Goal: Go to known website: Go to known website

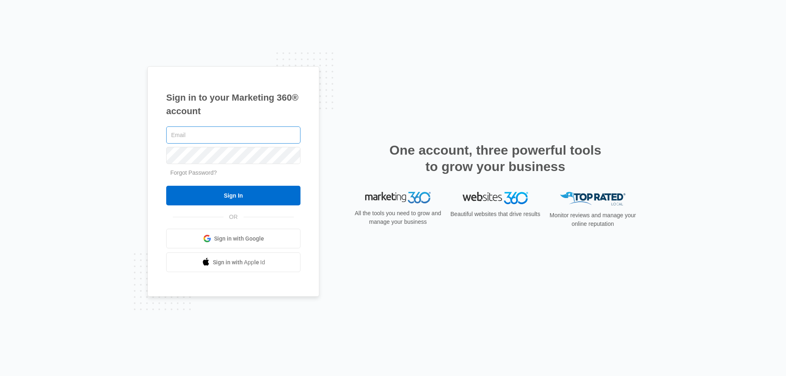
click at [184, 137] on input "text" at bounding box center [233, 135] width 134 height 17
type input "[PERSON_NAME][EMAIL_ADDRESS][PERSON_NAME][DOMAIN_NAME]"
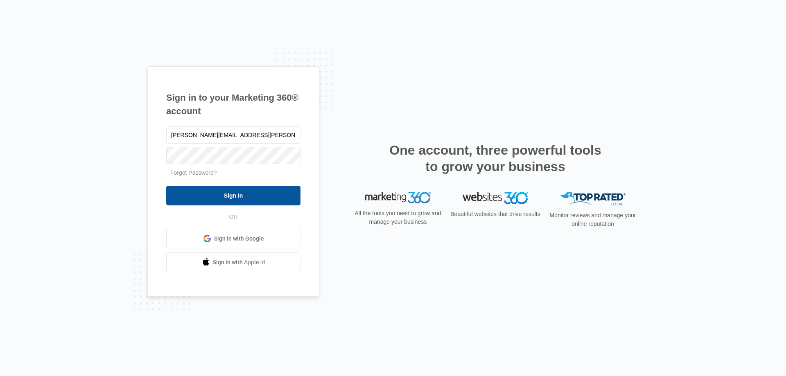
click at [223, 199] on input "Sign In" at bounding box center [233, 196] width 134 height 20
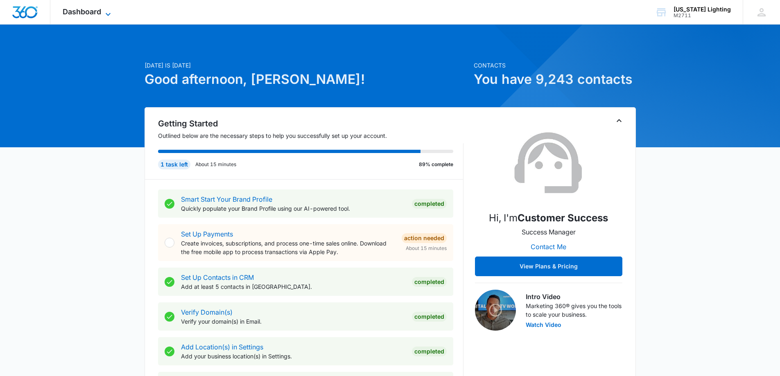
click at [82, 11] on span "Dashboard" at bounding box center [82, 11] width 38 height 9
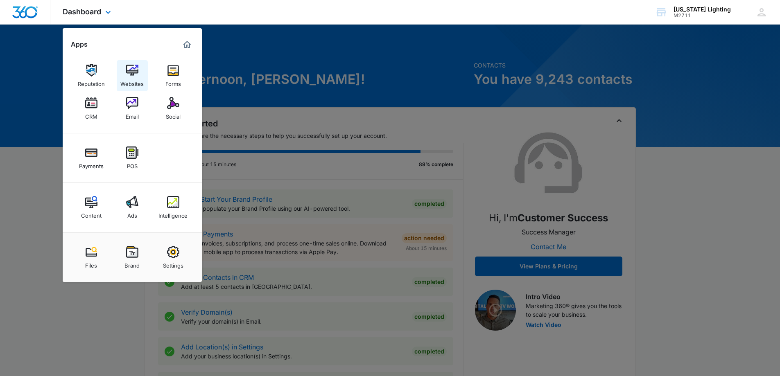
click at [133, 67] on img at bounding box center [132, 70] width 12 height 12
